Goal: Check status: Check status

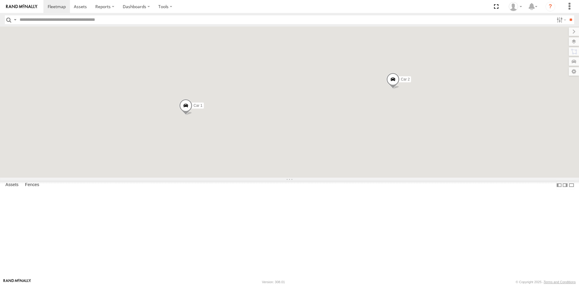
click at [400, 89] on span at bounding box center [393, 81] width 13 height 16
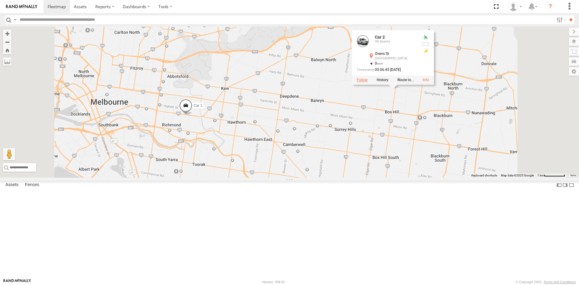
click at [368, 82] on label at bounding box center [362, 80] width 11 height 4
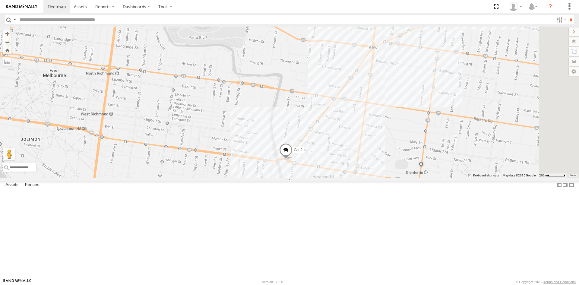
drag, startPoint x: 467, startPoint y: 76, endPoint x: 438, endPoint y: 147, distance: 76.1
click at [438, 147] on div "Car 2" at bounding box center [289, 102] width 579 height 151
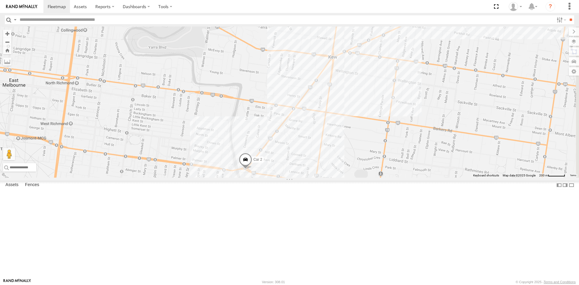
drag, startPoint x: 470, startPoint y: 138, endPoint x: 428, endPoint y: 148, distance: 43.3
click at [428, 148] on div "Car 2" at bounding box center [289, 102] width 579 height 151
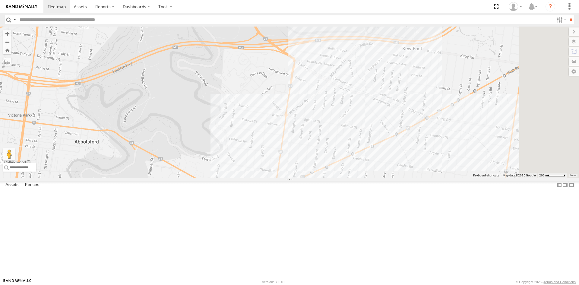
drag, startPoint x: 476, startPoint y: 108, endPoint x: 431, endPoint y: 215, distance: 116.0
click at [431, 178] on div "Car 2" at bounding box center [289, 102] width 579 height 151
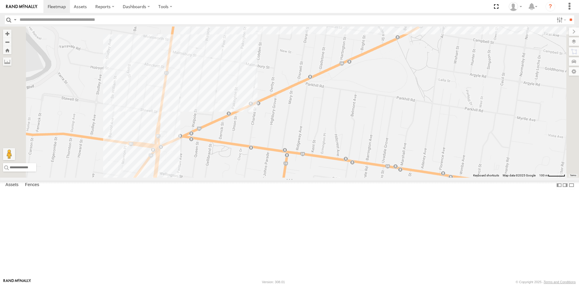
drag, startPoint x: 512, startPoint y: 191, endPoint x: 558, endPoint y: 67, distance: 132.3
click at [558, 67] on div "Car 2" at bounding box center [289, 102] width 579 height 151
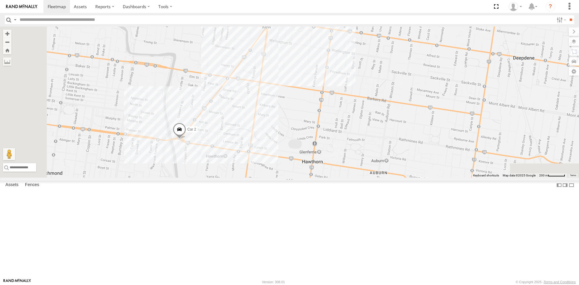
drag, startPoint x: 400, startPoint y: 196, endPoint x: 405, endPoint y: 130, distance: 66.3
click at [405, 130] on div "Car 2" at bounding box center [289, 102] width 579 height 151
